Goal: Task Accomplishment & Management: Manage account settings

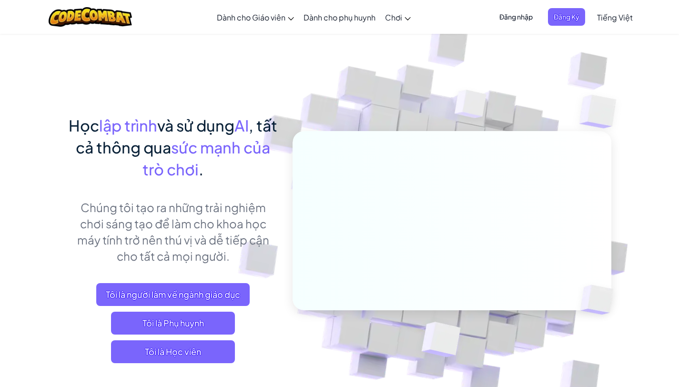
click at [528, 19] on span "Đăng nhập" at bounding box center [516, 17] width 45 height 18
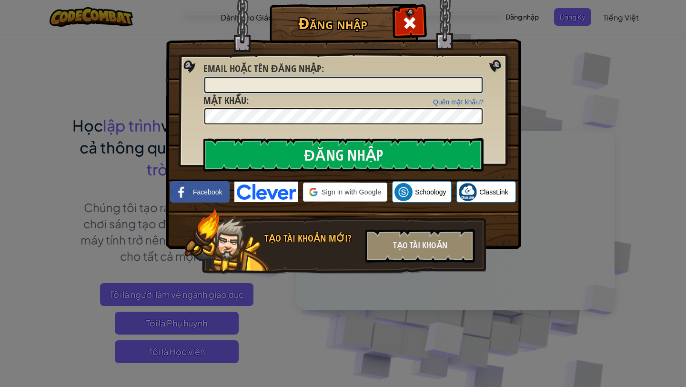
type input "nkphong"
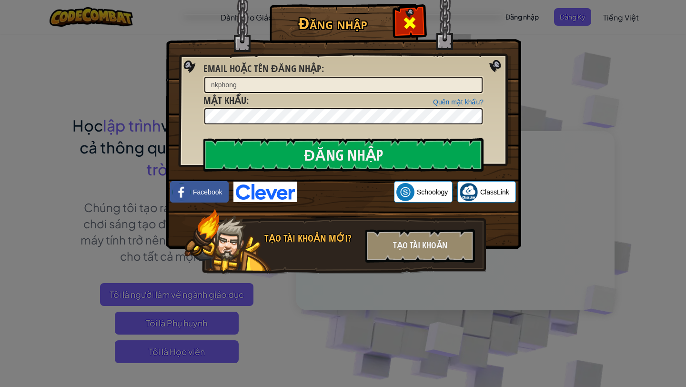
click at [414, 19] on span at bounding box center [409, 22] width 15 height 15
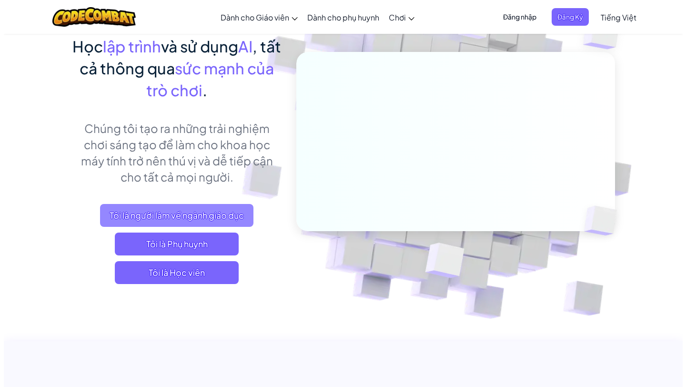
scroll to position [85, 0]
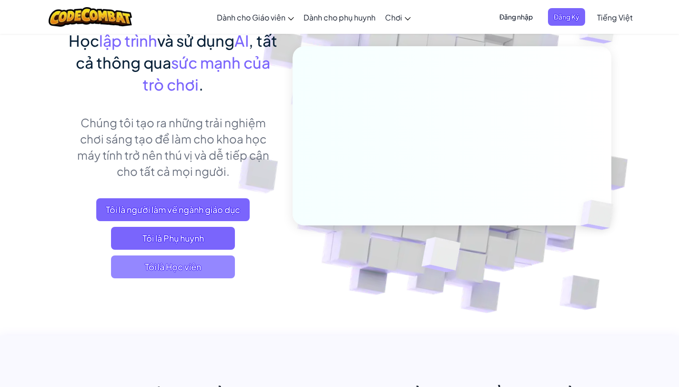
click at [207, 270] on span "Tôi là Học viên" at bounding box center [173, 266] width 124 height 23
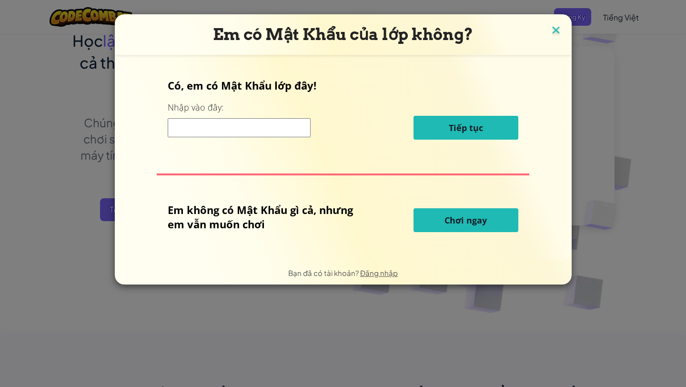
click at [556, 30] on img at bounding box center [556, 31] width 12 height 14
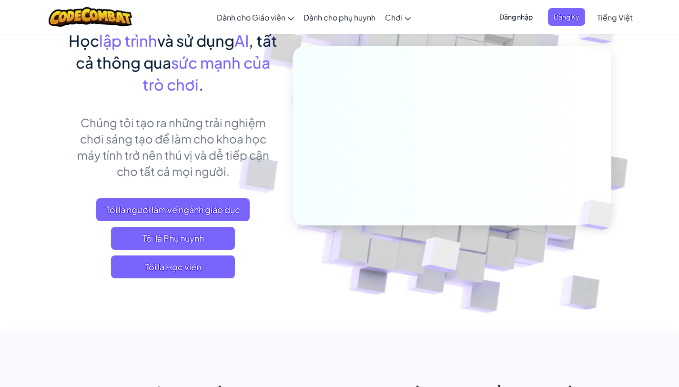
click at [529, 23] on span "Đăng nhập" at bounding box center [516, 17] width 45 height 18
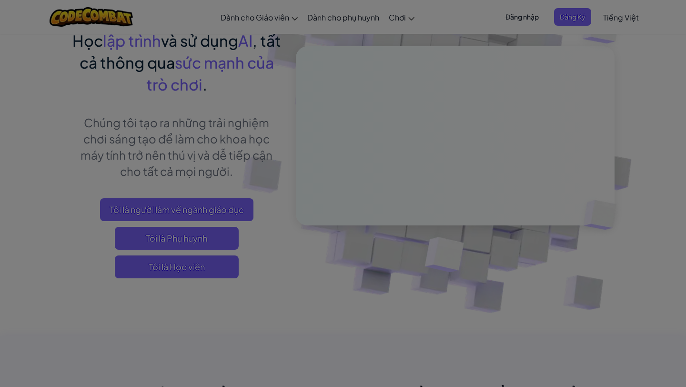
type input "nkphong"
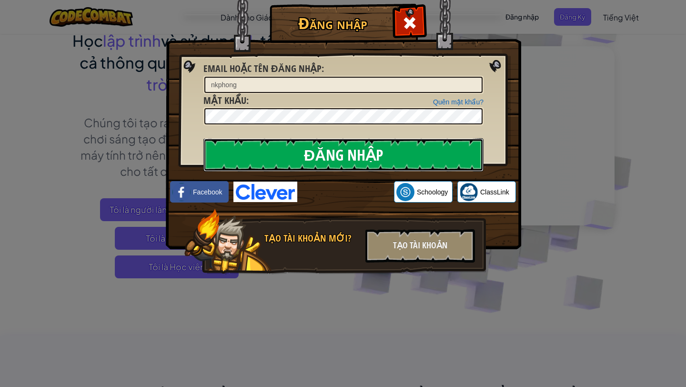
click at [298, 151] on input "Đăng nhập" at bounding box center [343, 154] width 280 height 33
click at [301, 157] on input "Đăng nhập" at bounding box center [343, 154] width 280 height 33
click at [304, 157] on input "Đăng nhập" at bounding box center [343, 154] width 280 height 33
